Goal: Task Accomplishment & Management: Manage account settings

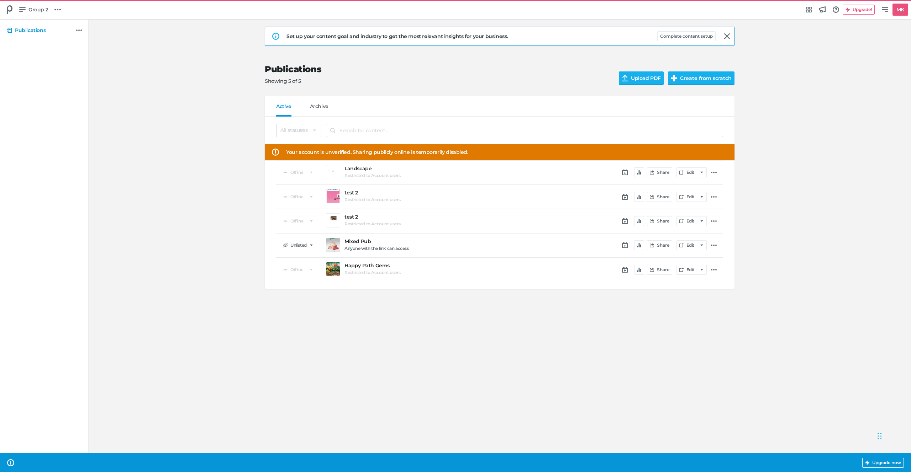
click at [400, 155] on span "Your account is unverified. Sharing publicly online is temporarily disabled." at bounding box center [377, 152] width 182 height 7
click at [243, 127] on div "Set up your content goal and industry to get the most relevant insights for you…" at bounding box center [499, 162] width 808 height 284
click at [29, 9] on span "Group 2" at bounding box center [38, 10] width 20 height 8
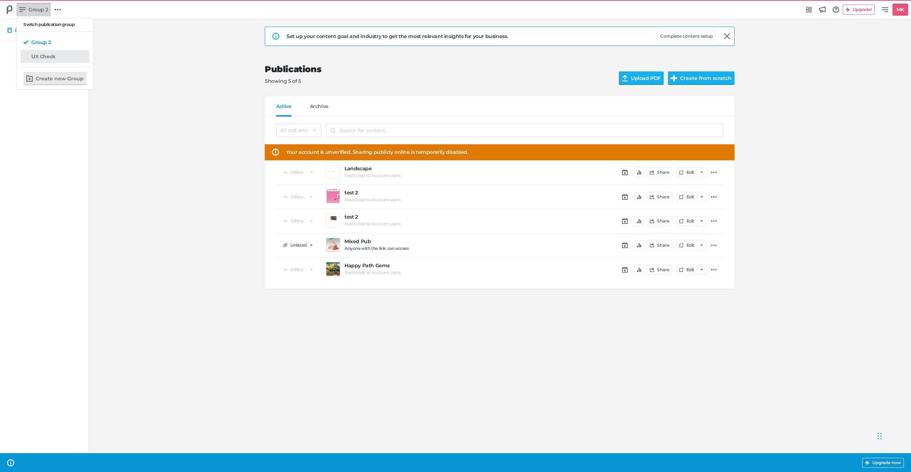
click at [36, 57] on h5 "UX Check" at bounding box center [43, 57] width 24 height 6
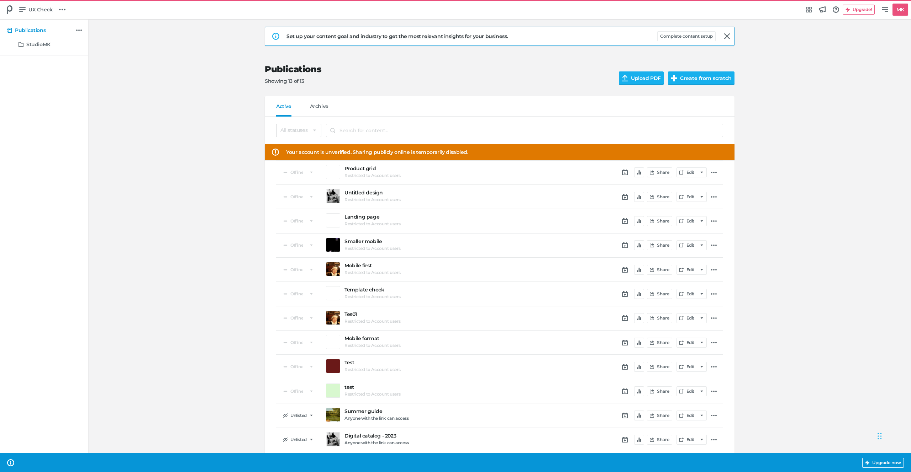
click at [228, 161] on div "Set up your content goal and industry to get the most relevant insights for you…" at bounding box center [499, 259] width 808 height 478
click at [274, 174] on div "All statuses Public Unlisted Offline Your account is unverified. Sharing public…" at bounding box center [499, 300] width 469 height 367
click at [293, 131] on select "All statuses Public Unlisted Offline" at bounding box center [298, 131] width 45 height 14
click at [809, 124] on div "Set up your content goal and industry to get the most relevant insights for you…" at bounding box center [499, 259] width 808 height 478
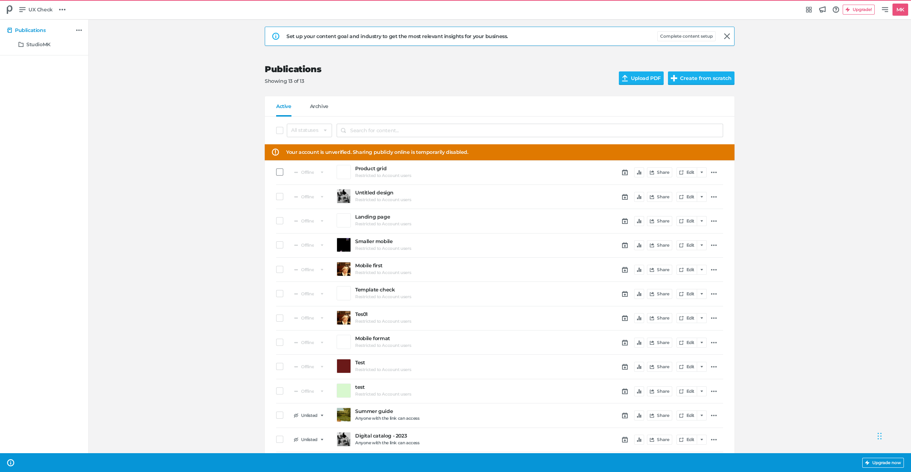
click at [278, 171] on span at bounding box center [279, 172] width 7 height 7
click at [276, 172] on input "checkbox" at bounding box center [276, 172] width 0 height 0
click at [284, 191] on div "Offline Untitled design Restricted to Account users Share Edit" at bounding box center [499, 197] width 447 height 24
click at [281, 195] on span at bounding box center [279, 196] width 7 height 7
click at [276, 197] on input "checkbox" at bounding box center [276, 197] width 0 height 0
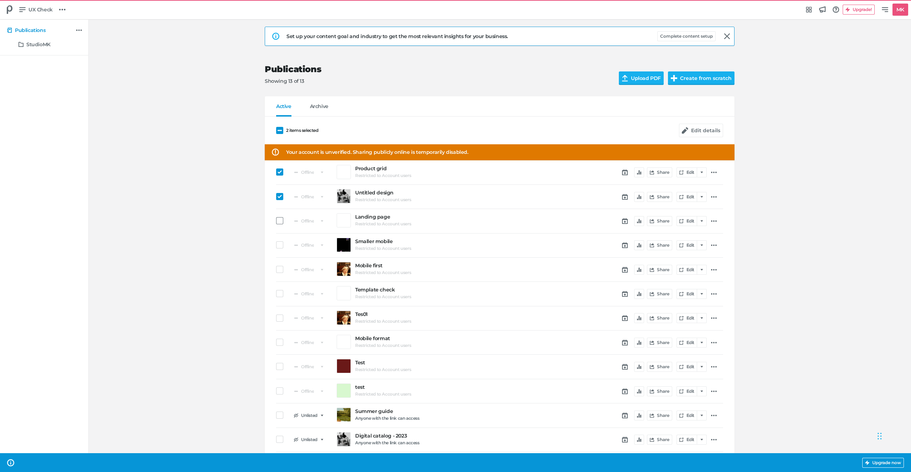
click at [281, 217] on span at bounding box center [279, 220] width 7 height 7
click at [276, 221] on input "checkbox" at bounding box center [276, 221] width 0 height 0
click at [702, 128] on button "Edit details" at bounding box center [701, 131] width 44 height 14
select select "se"
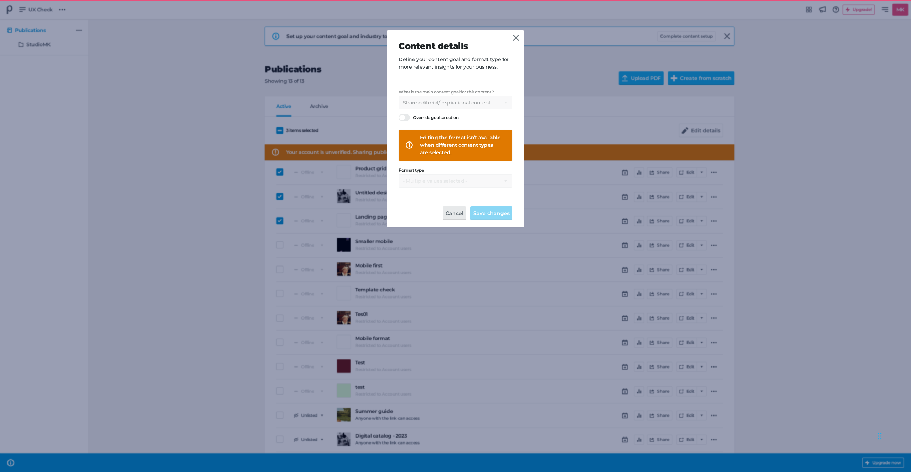
click at [432, 147] on div "Editing the format isn’t available when different content types are selected." at bounding box center [460, 145] width 81 height 22
click at [435, 181] on div "What is the main content goal for this content? Select a goal Sell products dir…" at bounding box center [455, 139] width 114 height 98
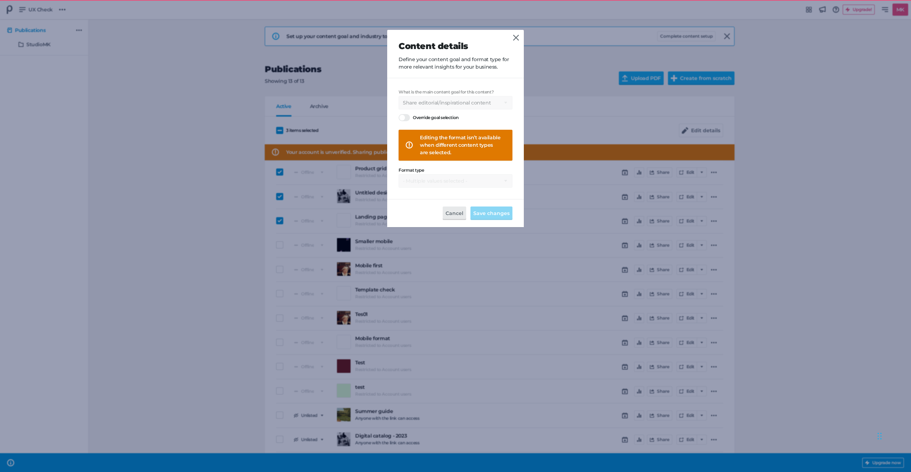
click at [435, 181] on div "What is the main content goal for this content? Select a goal Sell products dir…" at bounding box center [455, 139] width 114 height 98
click at [452, 181] on div "What is the main content goal for this content? Select a goal Sell products dir…" at bounding box center [455, 139] width 114 height 98
click at [474, 151] on div "Editing the format isn’t available when different content types are selected." at bounding box center [460, 145] width 81 height 22
click at [475, 151] on div "Editing the format isn’t available when different content types are selected." at bounding box center [460, 145] width 81 height 22
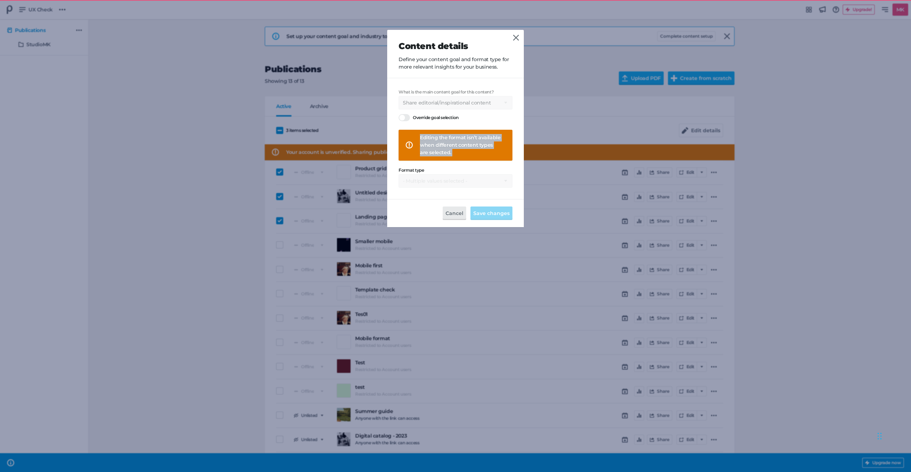
click at [475, 151] on div "Editing the format isn’t available when different content types are selected." at bounding box center [460, 145] width 81 height 22
click at [412, 91] on div "What is the main content goal for this content? Select a goal Sell products dir…" at bounding box center [455, 100] width 114 height 20
click at [402, 118] on div at bounding box center [403, 117] width 11 height 7
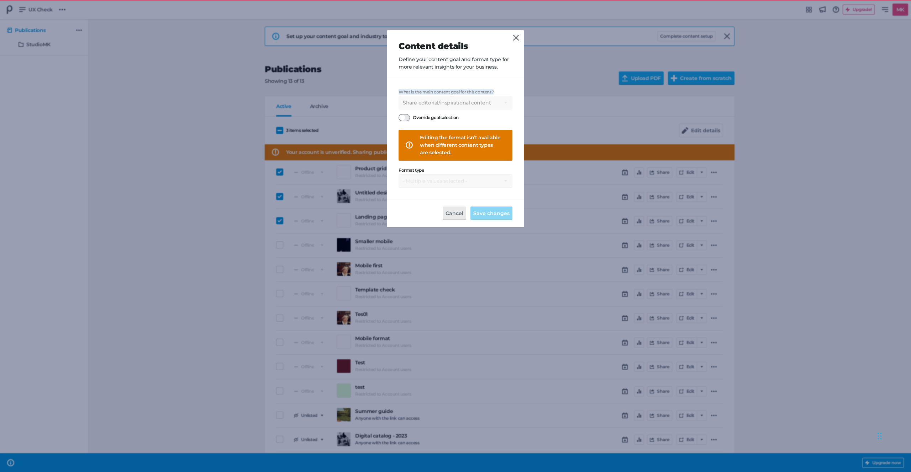
click at [398, 114] on input "Override goal selection" at bounding box center [398, 114] width 0 height 0
select select
click at [416, 101] on select "Select a goal Sell products directly or on the website Promote physical store/d…" at bounding box center [455, 103] width 114 height 14
